Goal: Information Seeking & Learning: Learn about a topic

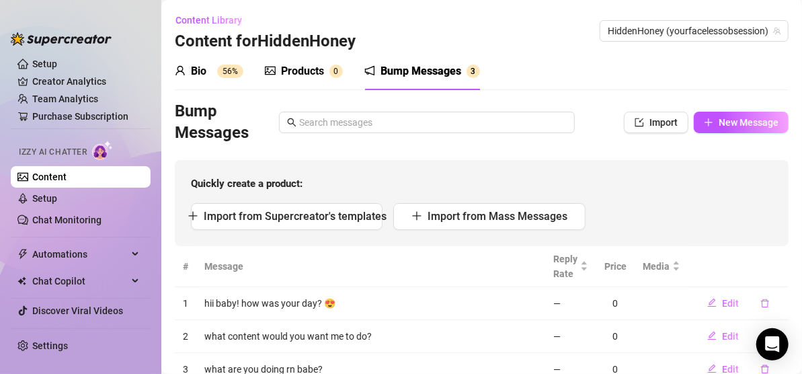
click at [44, 91] on ul "Setup Creator Analytics Team Analytics Purchase Subscription Izzy AI Chatter Co…" at bounding box center [81, 186] width 140 height 269
click at [58, 75] on ul "Setup Creator Analytics Team Analytics Purchase Subscription Izzy AI Chatter Co…" at bounding box center [81, 186] width 140 height 269
click at [67, 89] on ul "Setup Creator Analytics Team Analytics Purchase Subscription Izzy AI Chatter Co…" at bounding box center [81, 186] width 140 height 269
click at [62, 79] on link "Creator Analytics" at bounding box center [86, 82] width 108 height 22
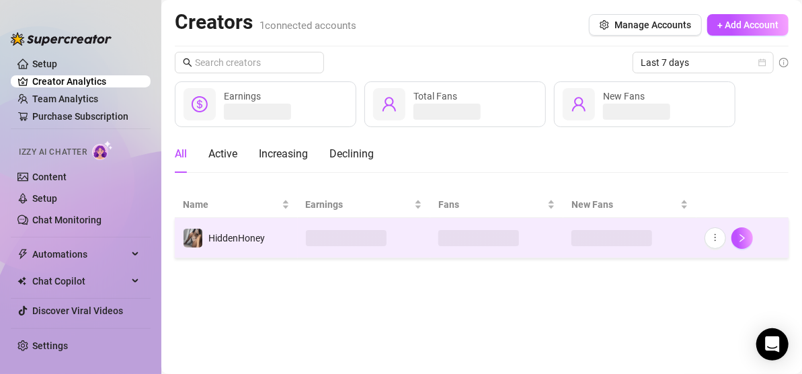
click at [358, 235] on span at bounding box center [346, 238] width 81 height 16
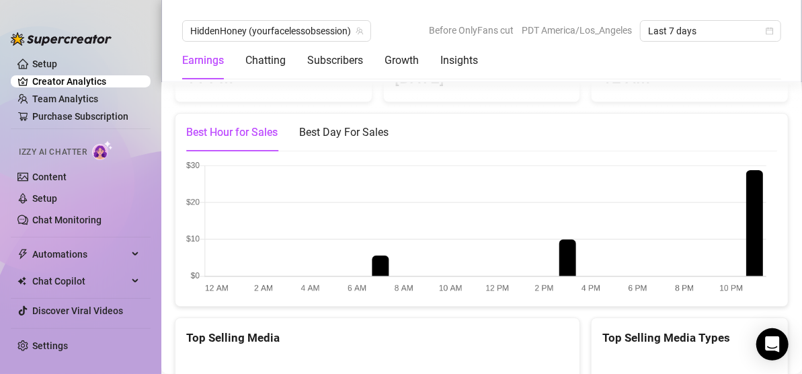
scroll to position [2016, 0]
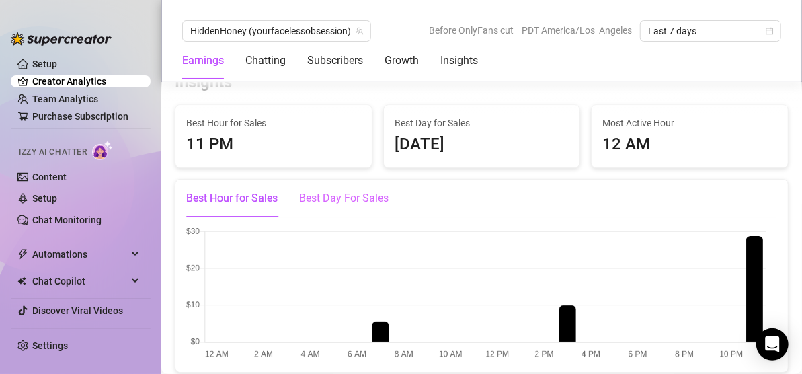
click at [357, 192] on div "Best Day For Sales" at bounding box center [343, 198] width 89 height 38
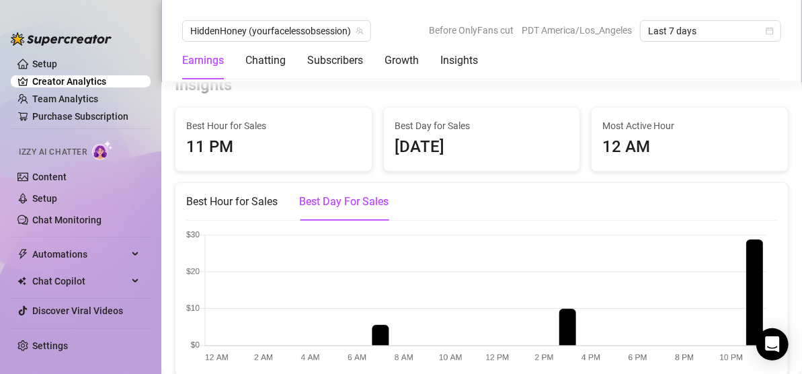
scroll to position [2018, 0]
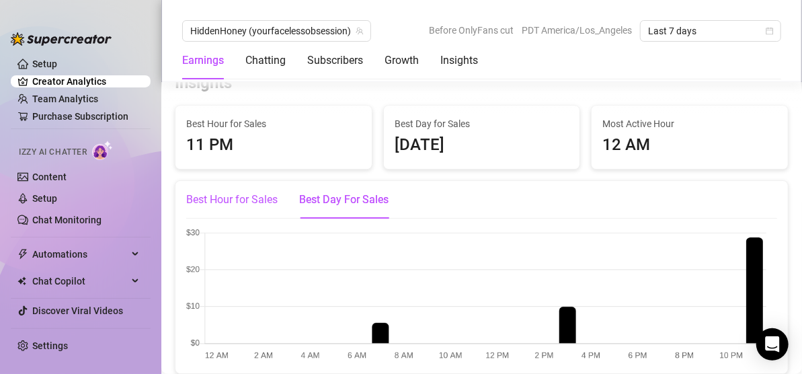
click at [255, 200] on div "Best Hour for Sales" at bounding box center [231, 200] width 91 height 16
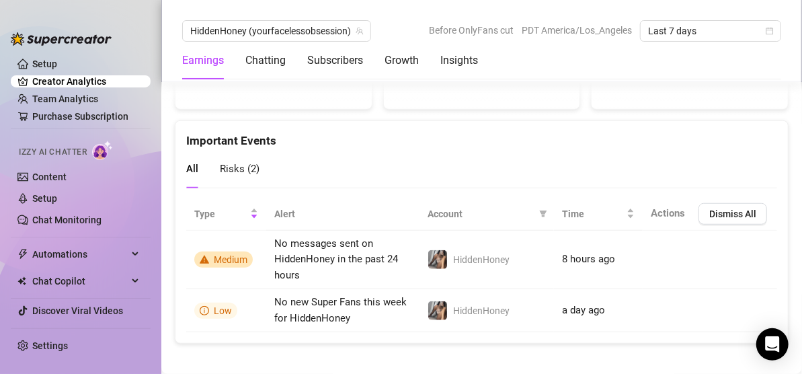
scroll to position [2791, 0]
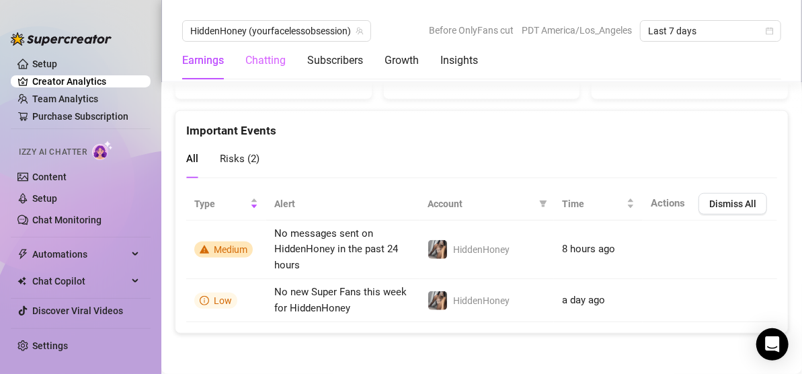
click at [265, 69] on div "Chatting" at bounding box center [265, 61] width 40 height 38
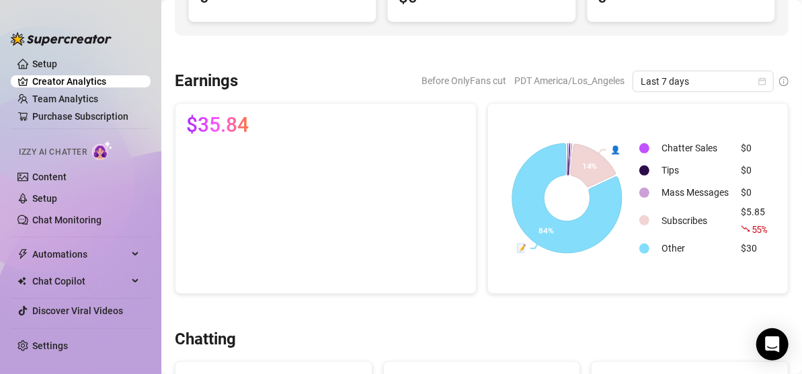
scroll to position [171, 0]
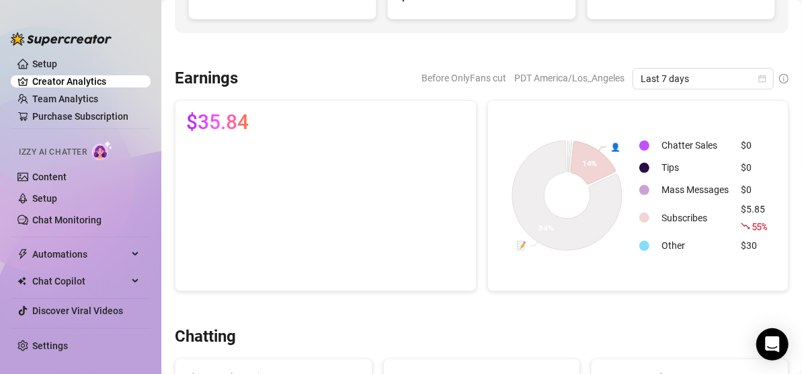
click at [639, 227] on td at bounding box center [646, 218] width 15 height 32
